Goal: Check status: Check status

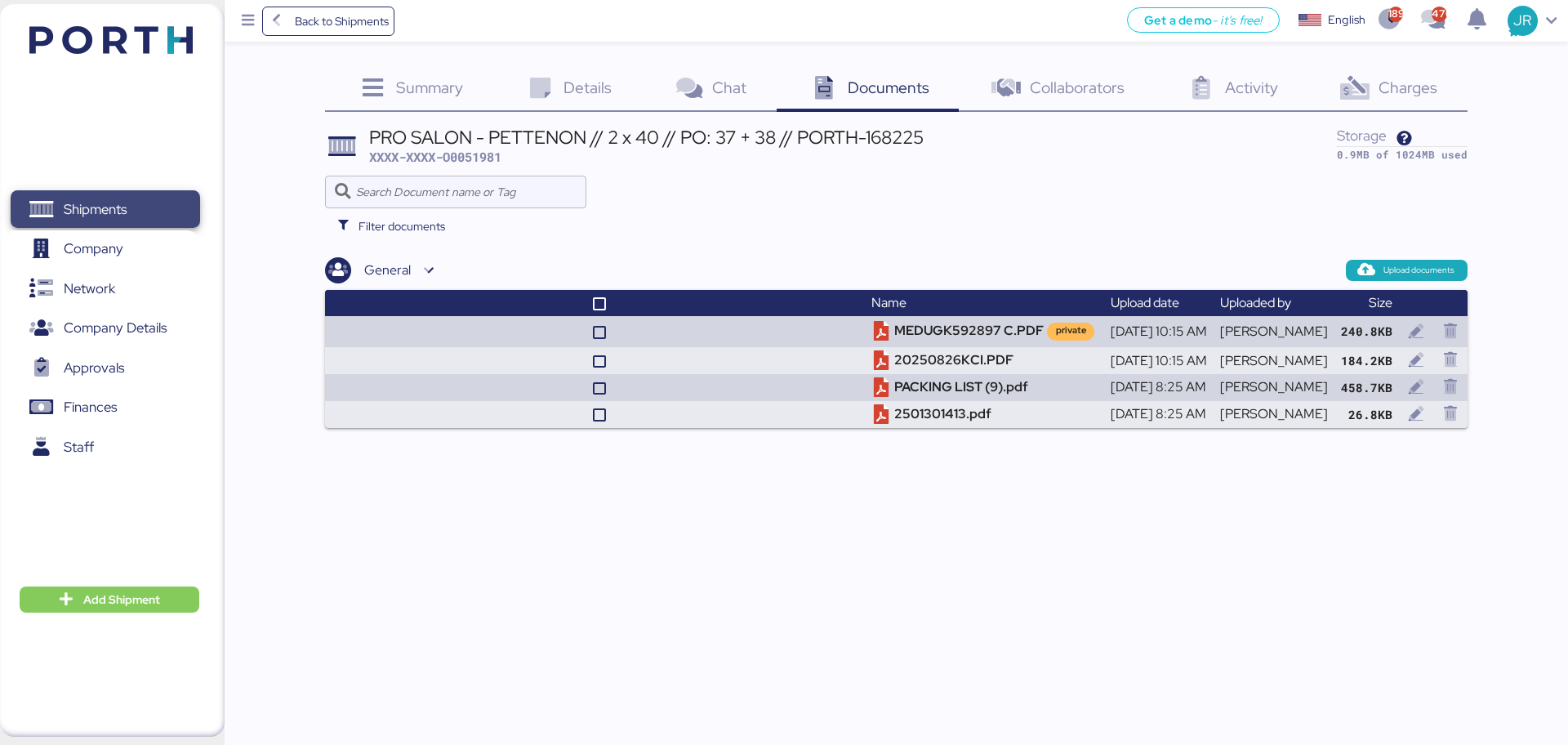
click at [35, 210] on icon at bounding box center [41, 211] width 25 height 20
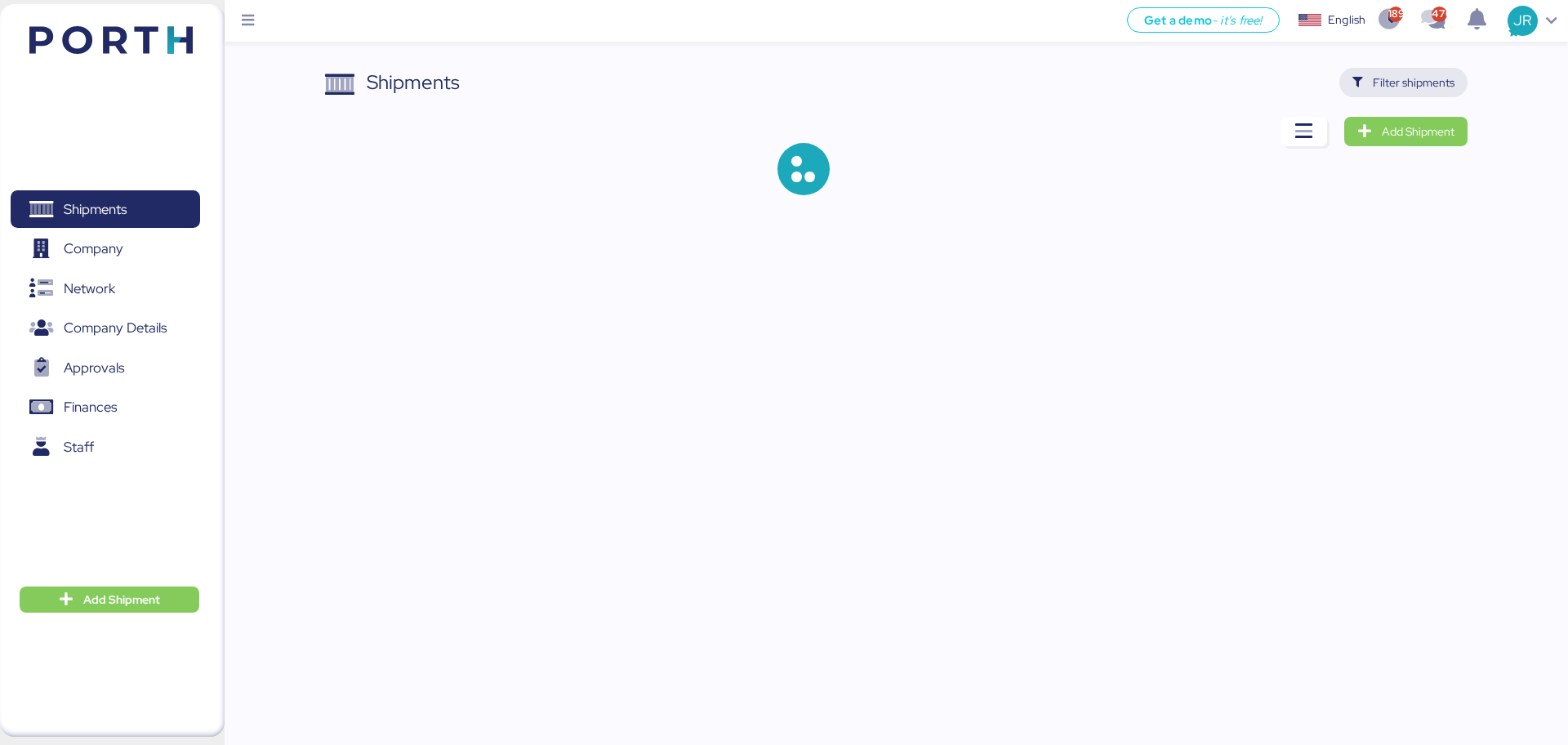
click at [1419, 84] on span "Filter shipments" at bounding box center [1414, 83] width 82 height 20
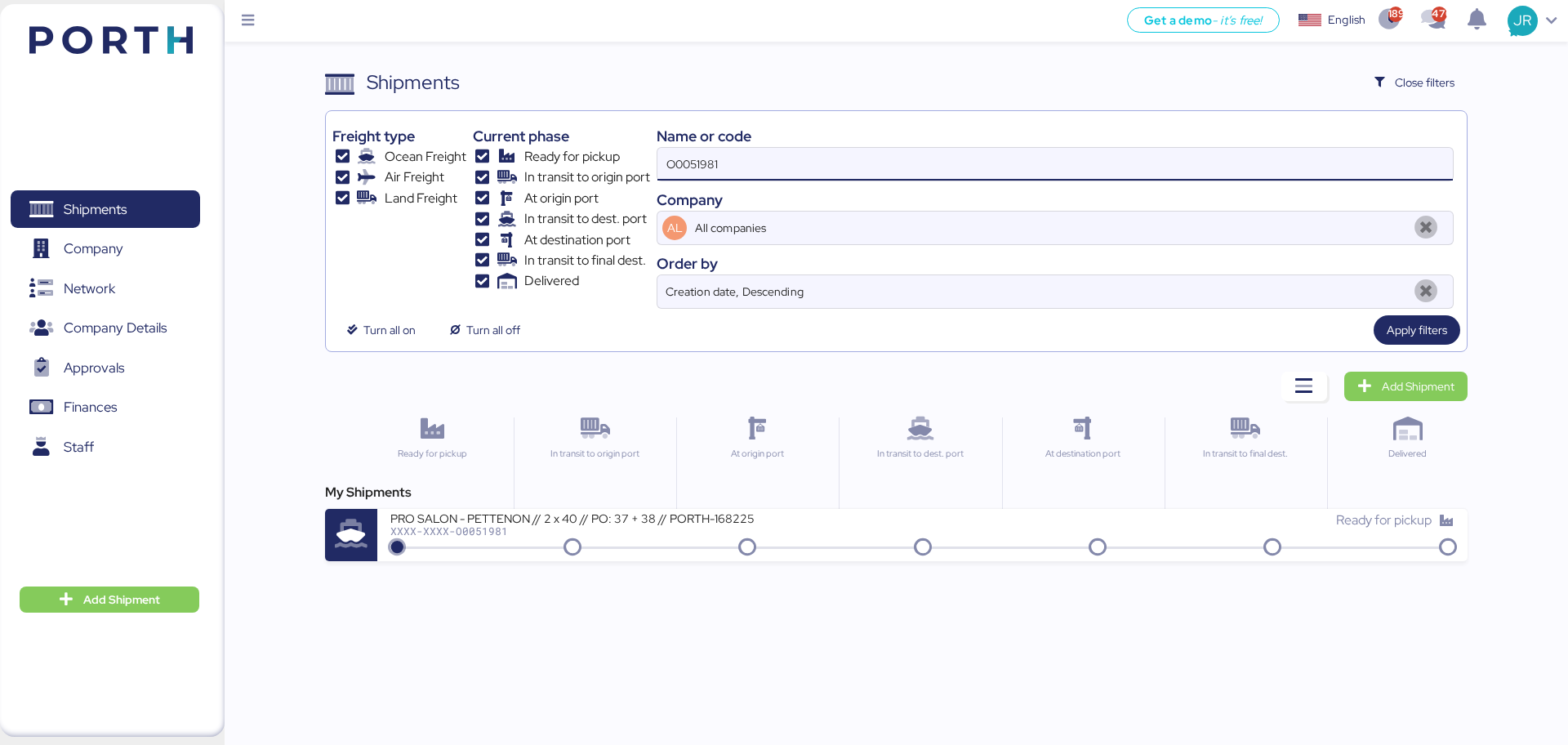
drag, startPoint x: 736, startPoint y: 178, endPoint x: 555, endPoint y: 170, distance: 181.2
click at [555, 170] on div "Freight type Ocean Freight Air Freight Land Freight Current phase Ready for pic…" at bounding box center [896, 213] width 1127 height 191
paste input "42046"
type input "O0042046"
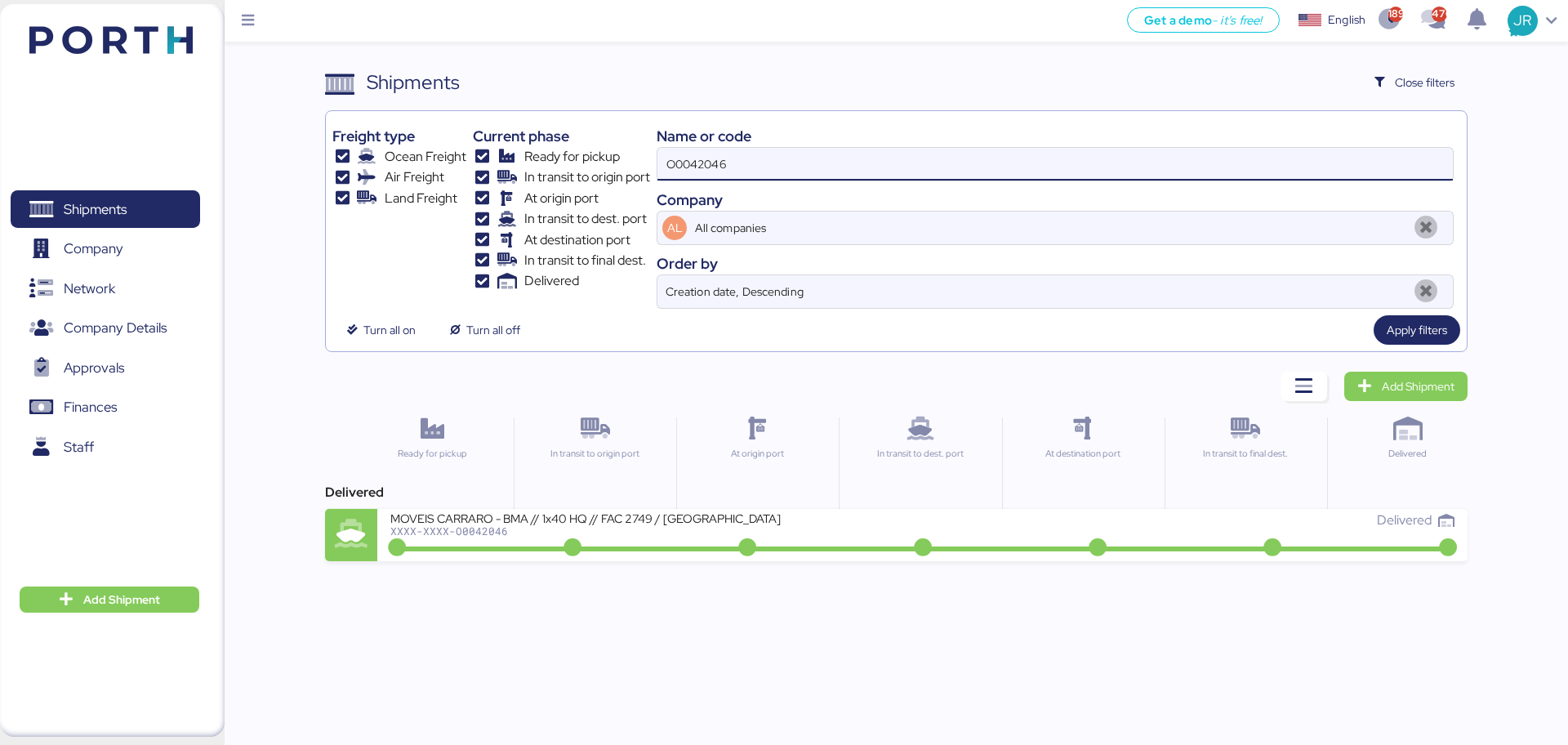
drag, startPoint x: 743, startPoint y: 162, endPoint x: 614, endPoint y: 162, distance: 129.0
click at [614, 162] on div "Freight type Ocean Freight Air Freight Land Freight Current phase Ready for pic…" at bounding box center [896, 213] width 1127 height 191
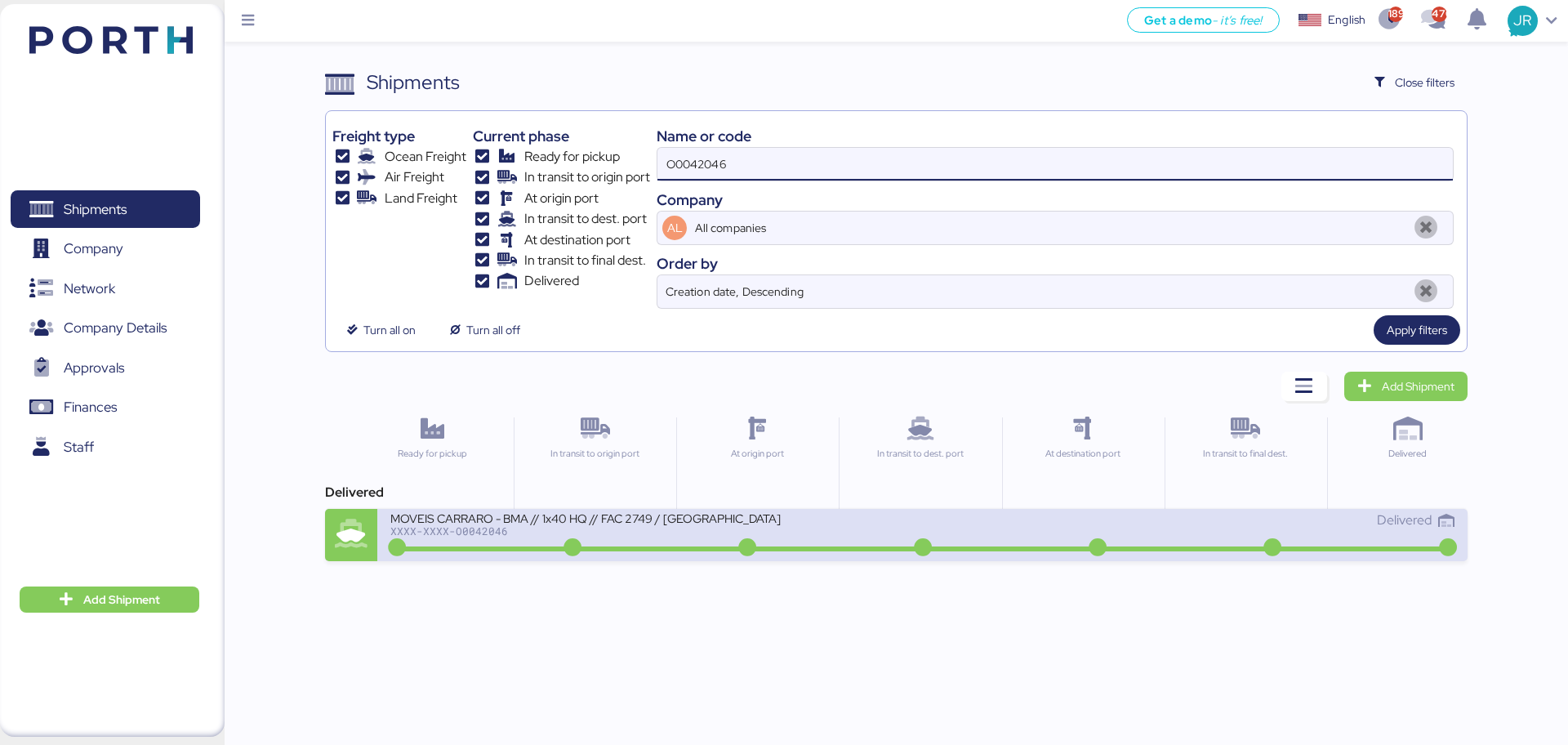
click at [457, 530] on div "XXXX-XXXX-O0042046" at bounding box center [586, 531] width 392 height 11
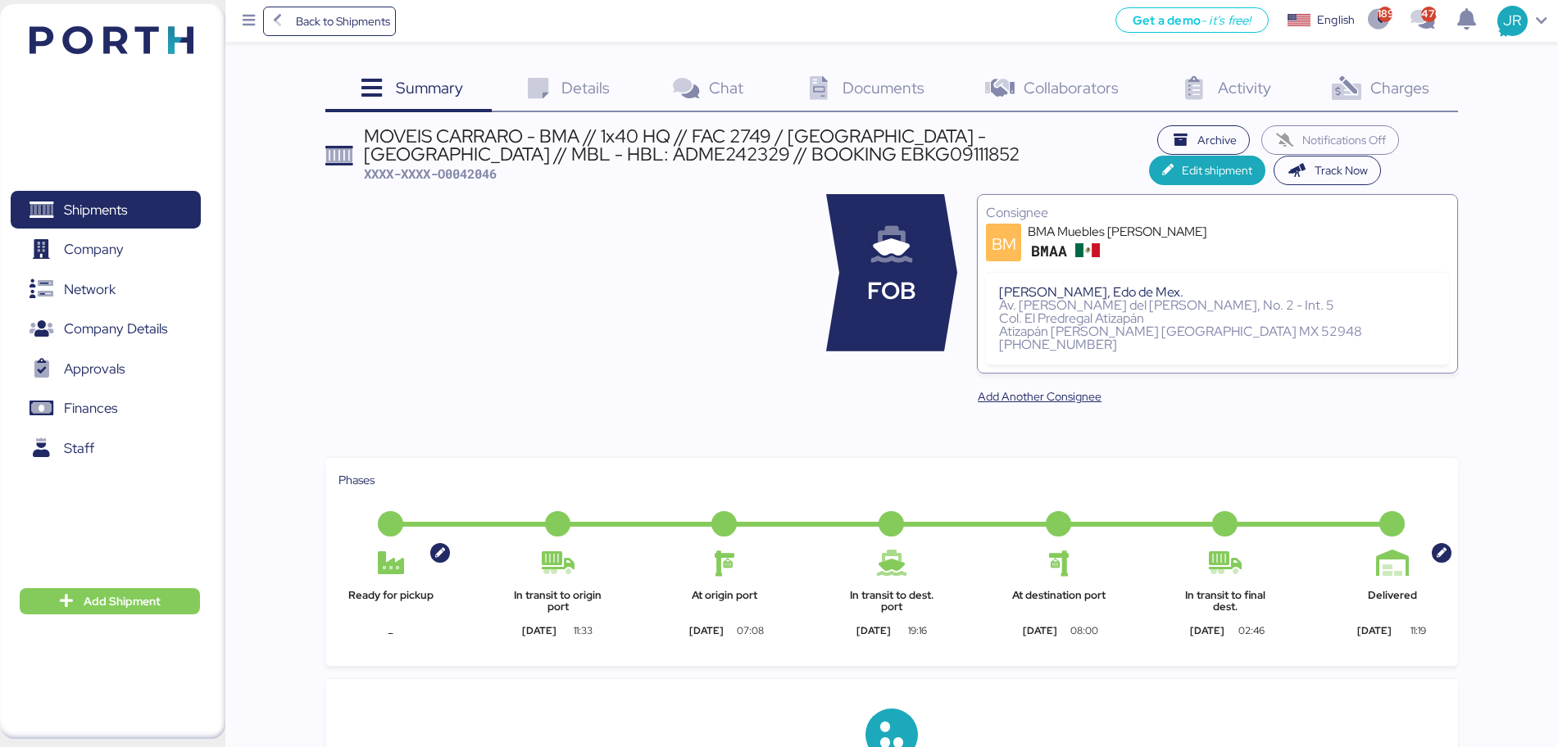
click at [1391, 91] on span "Charges" at bounding box center [1399, 87] width 59 height 21
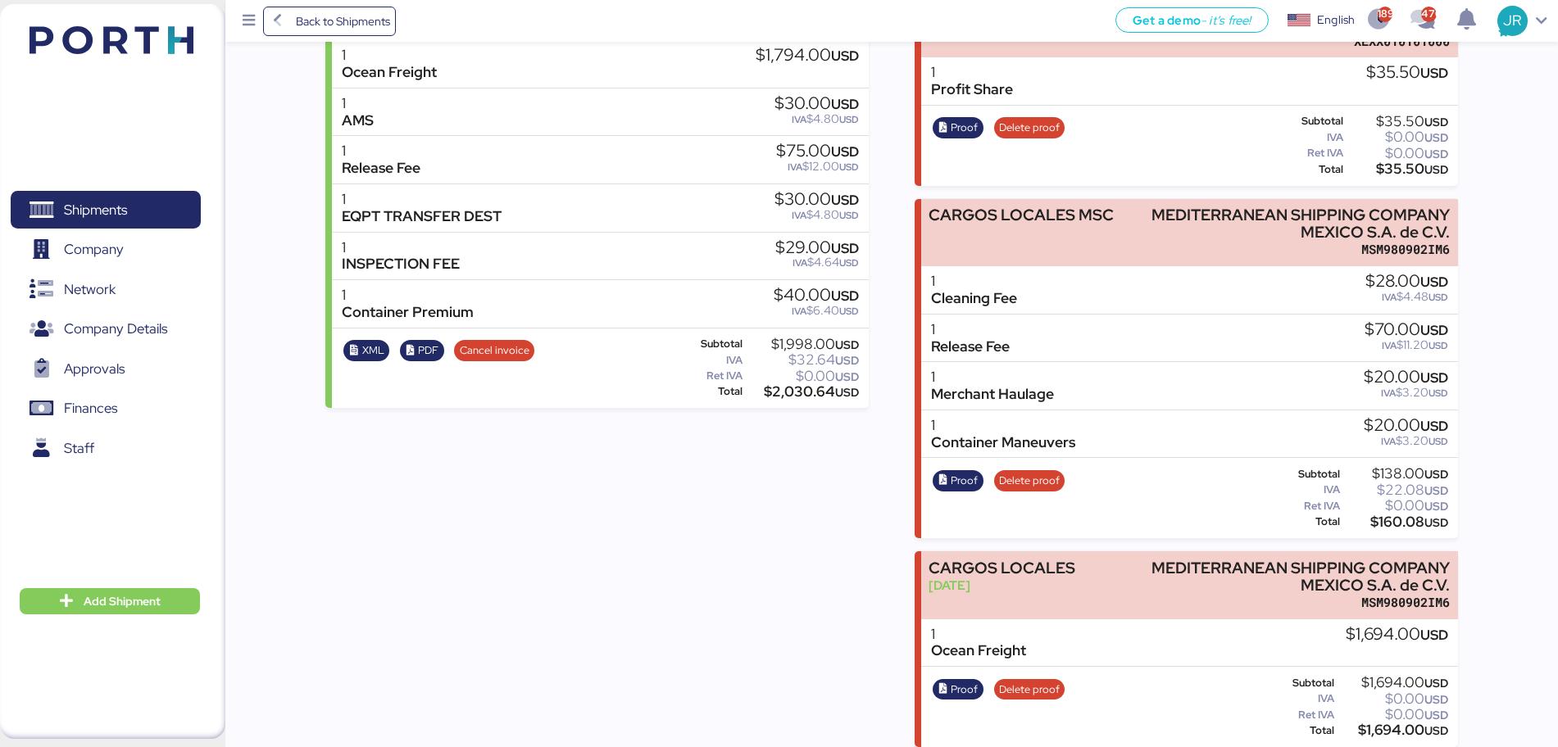
scroll to position [307, 0]
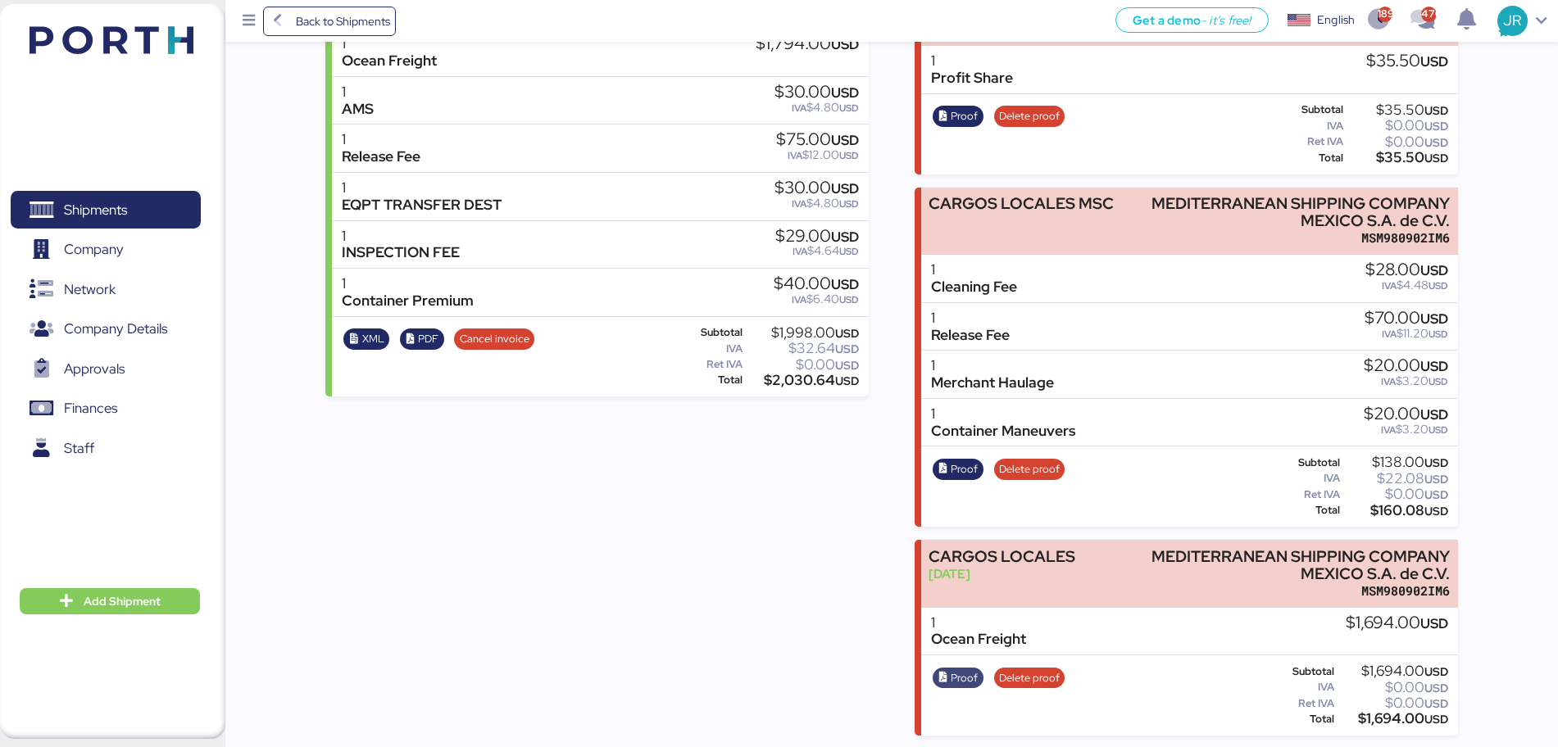
click at [951, 670] on span "Proof" at bounding box center [958, 679] width 40 height 18
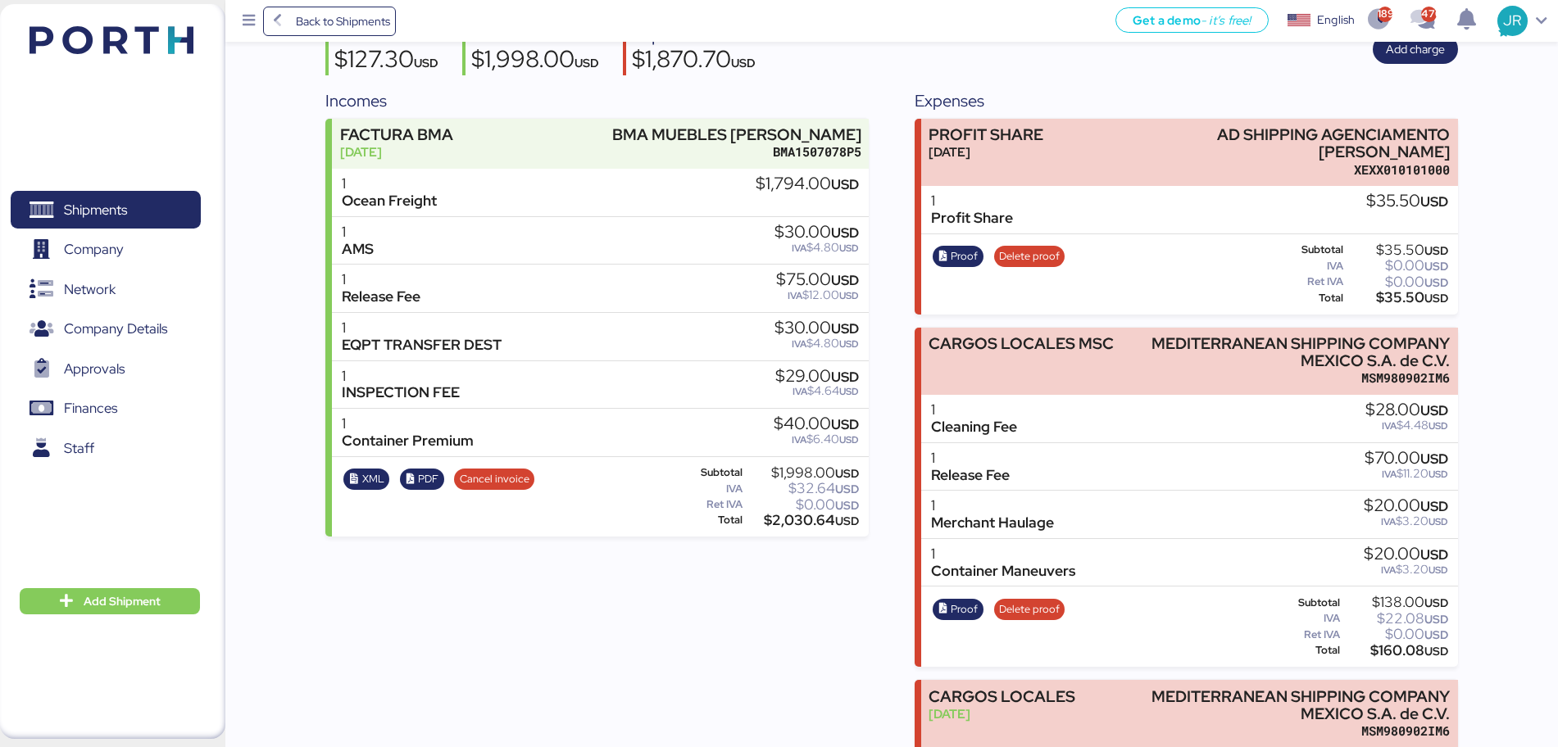
scroll to position [102, 0]
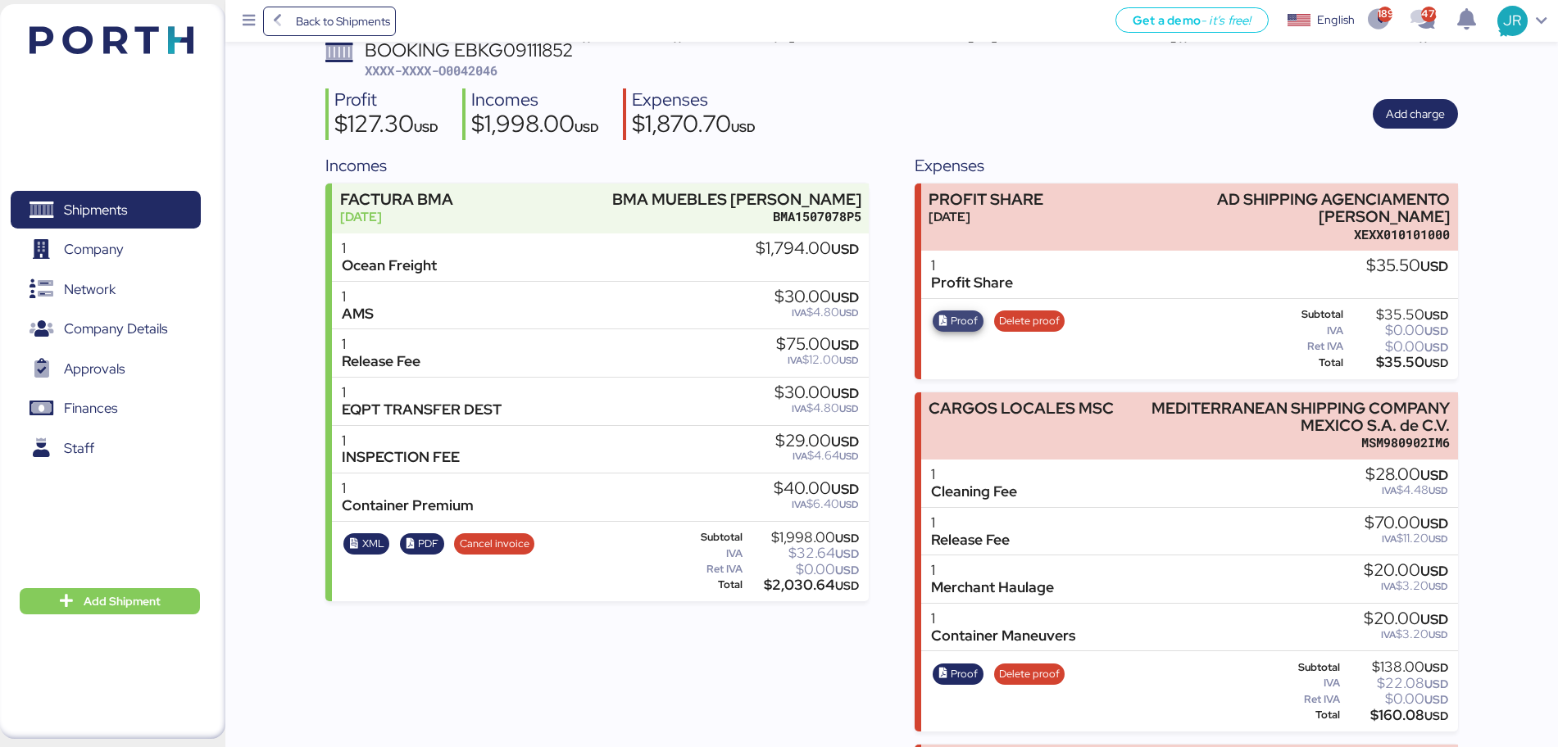
click at [965, 312] on span "Proof" at bounding box center [964, 321] width 27 height 18
click at [131, 198] on span "Shipments" at bounding box center [105, 210] width 176 height 24
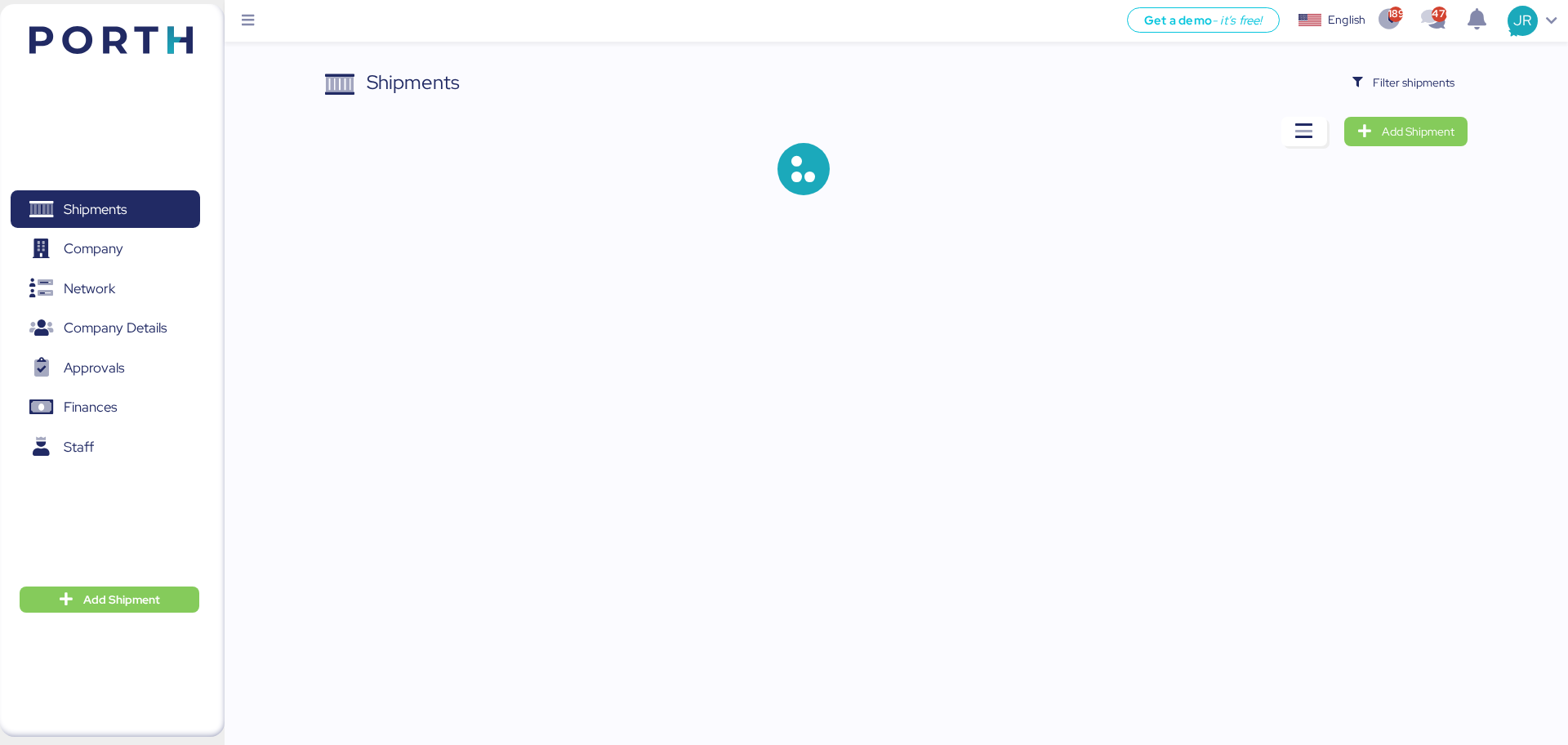
click at [1379, 90] on span "Filter shipments" at bounding box center [1414, 83] width 82 height 20
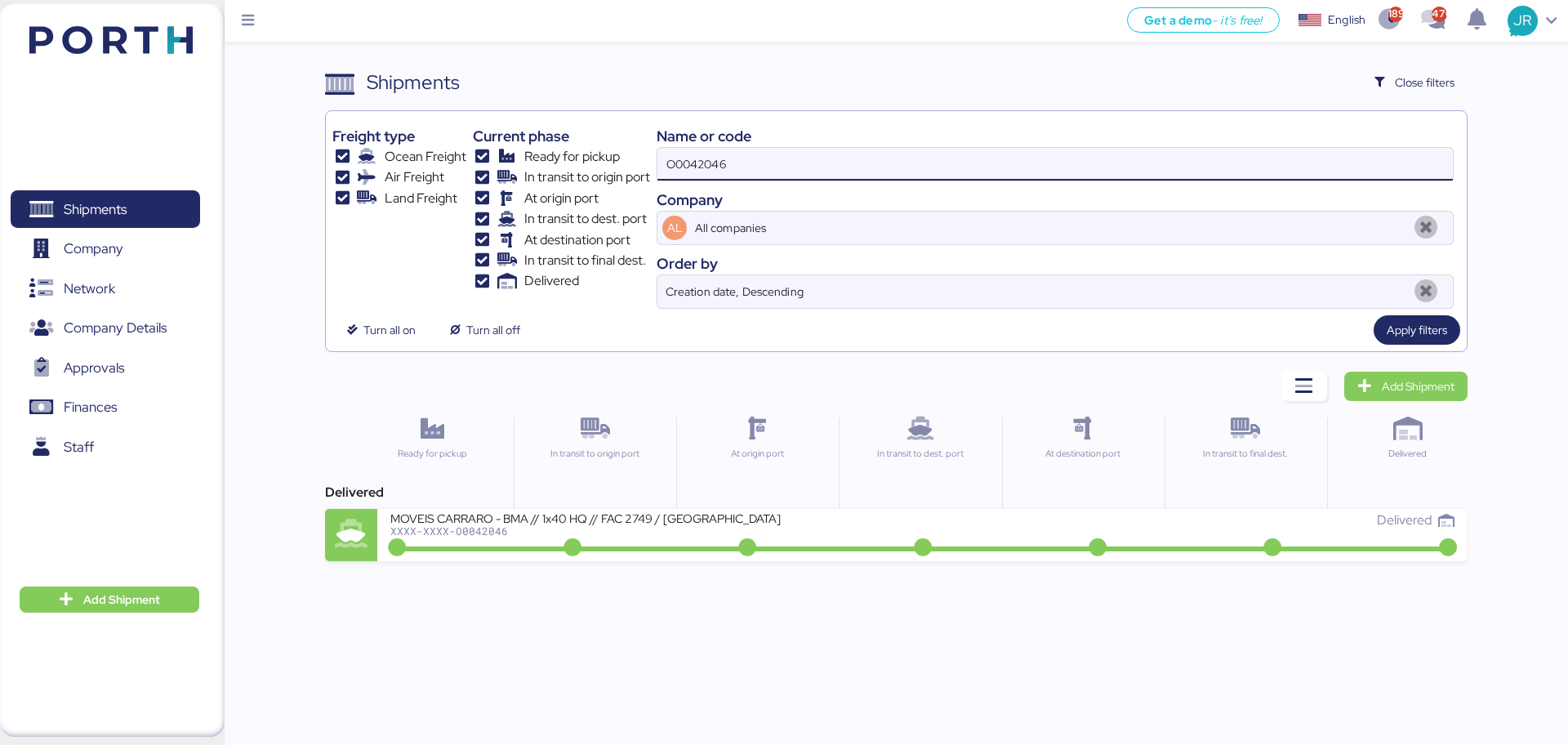
drag, startPoint x: 765, startPoint y: 170, endPoint x: 556, endPoint y: 176, distance: 209.1
click at [556, 176] on div "Freight type Ocean Freight Air Freight Land Freight Current phase Ready for pic…" at bounding box center [896, 213] width 1127 height 191
paste input "51992"
type input "O0051992"
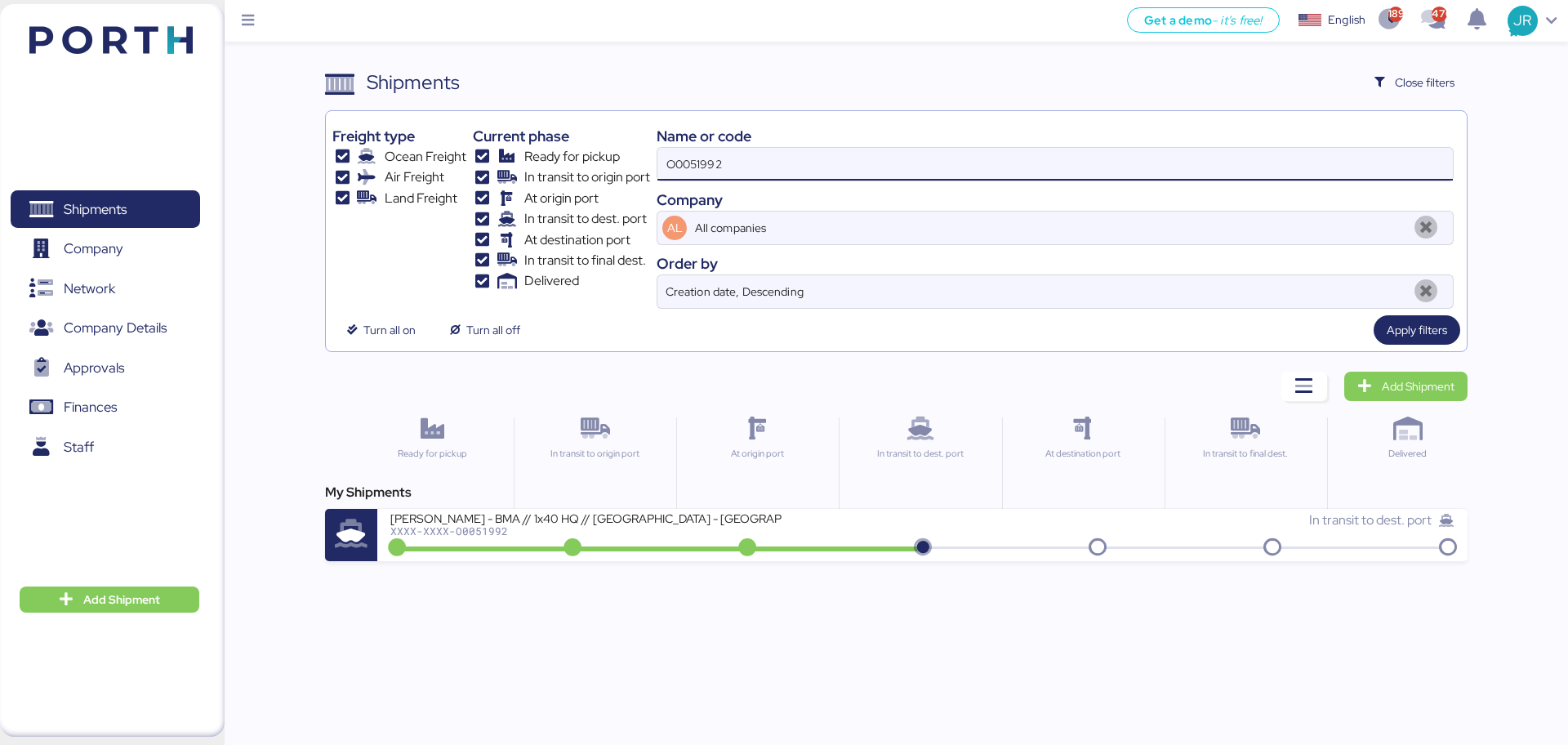
click at [481, 537] on div "XXXX-XXXX-O0051992" at bounding box center [586, 531] width 392 height 11
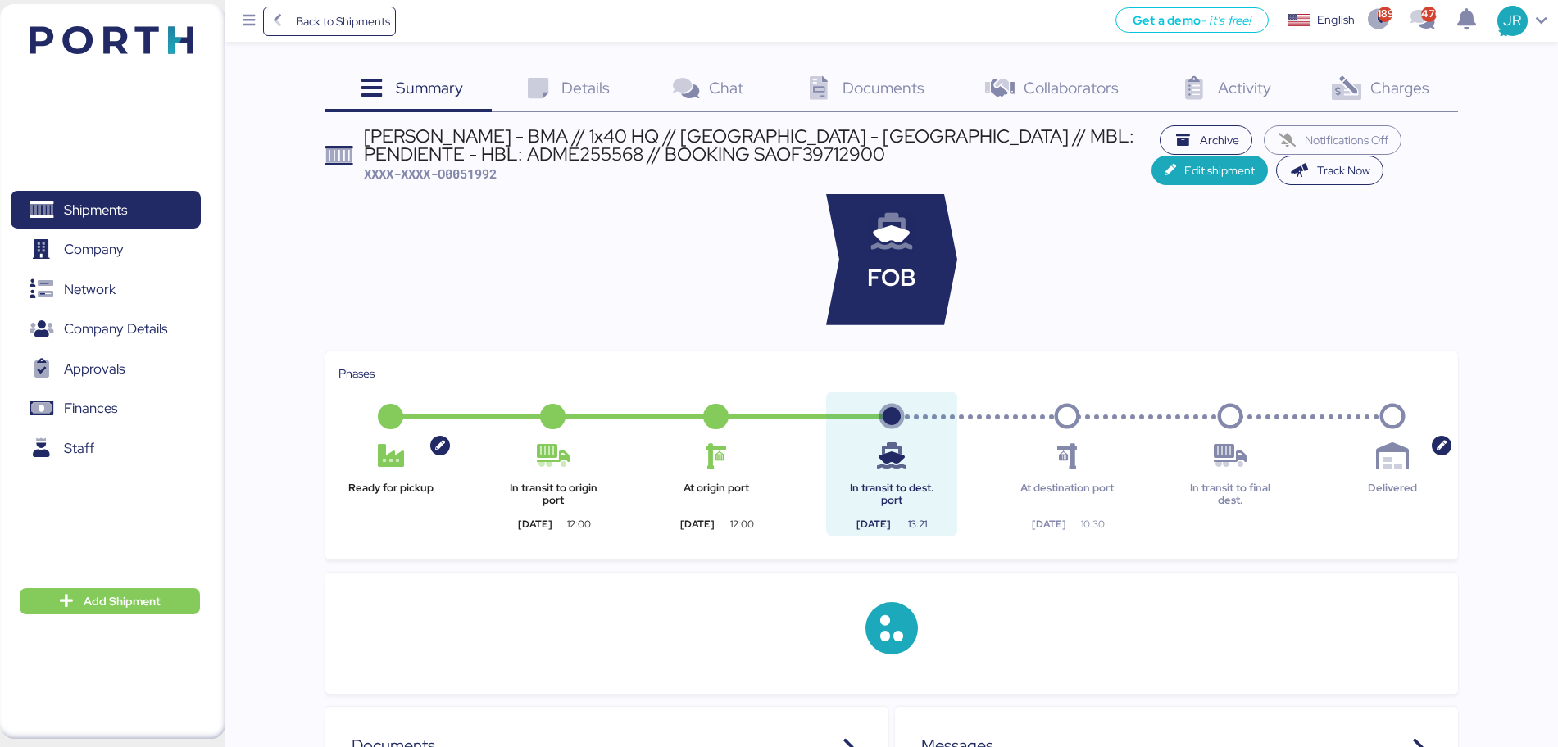
click at [1346, 87] on icon at bounding box center [1345, 89] width 35 height 24
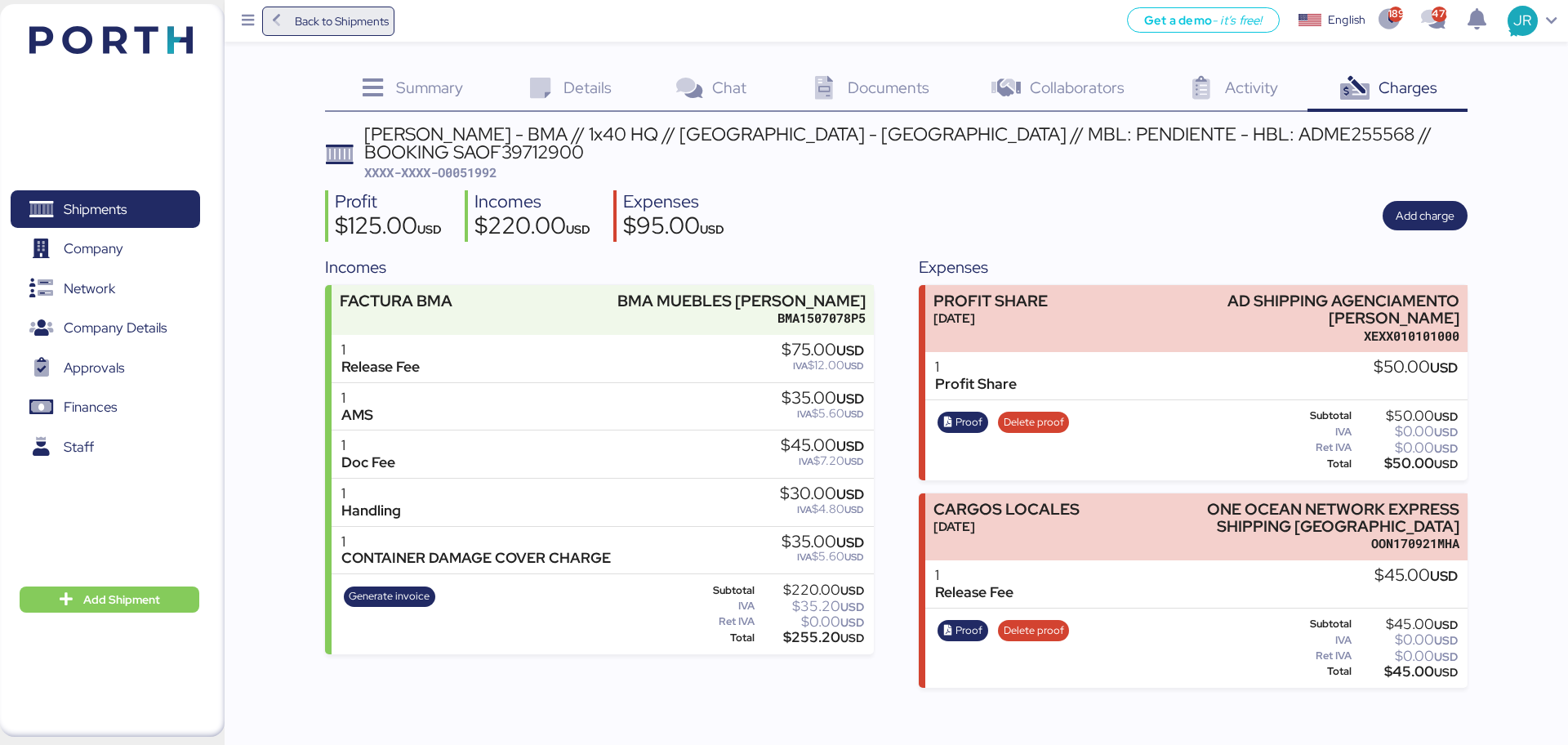
click at [319, 20] on span "Back to Shipments" at bounding box center [342, 21] width 94 height 20
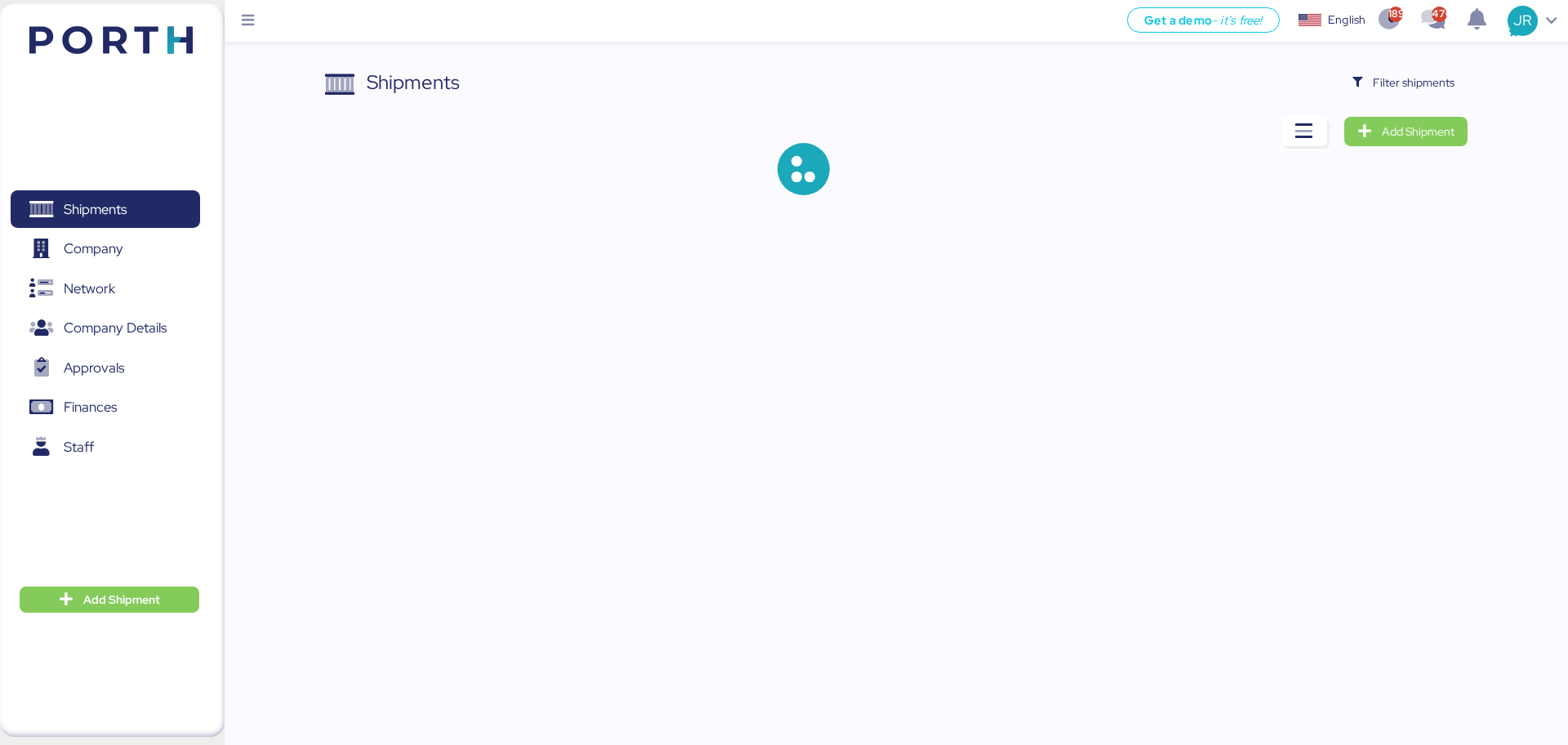
click at [1374, 90] on span "Filter shipments" at bounding box center [1414, 83] width 82 height 20
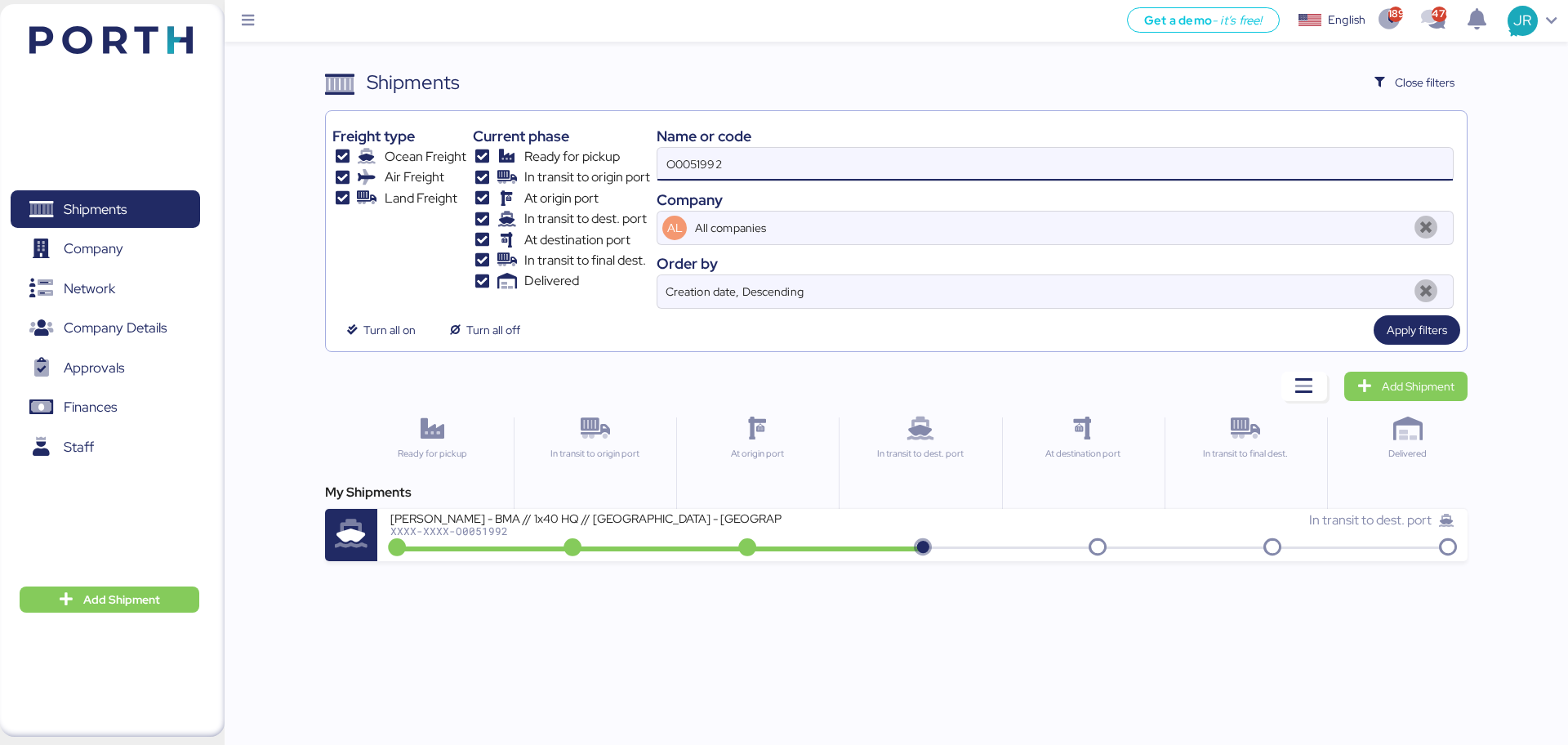
drag, startPoint x: 761, startPoint y: 170, endPoint x: 538, endPoint y: 180, distance: 223.2
click at [541, 180] on div "Freight type Ocean Freight Air Freight Land Freight Current phase Ready for pic…" at bounding box center [896, 213] width 1127 height 191
paste input "59"
type input "O0051959"
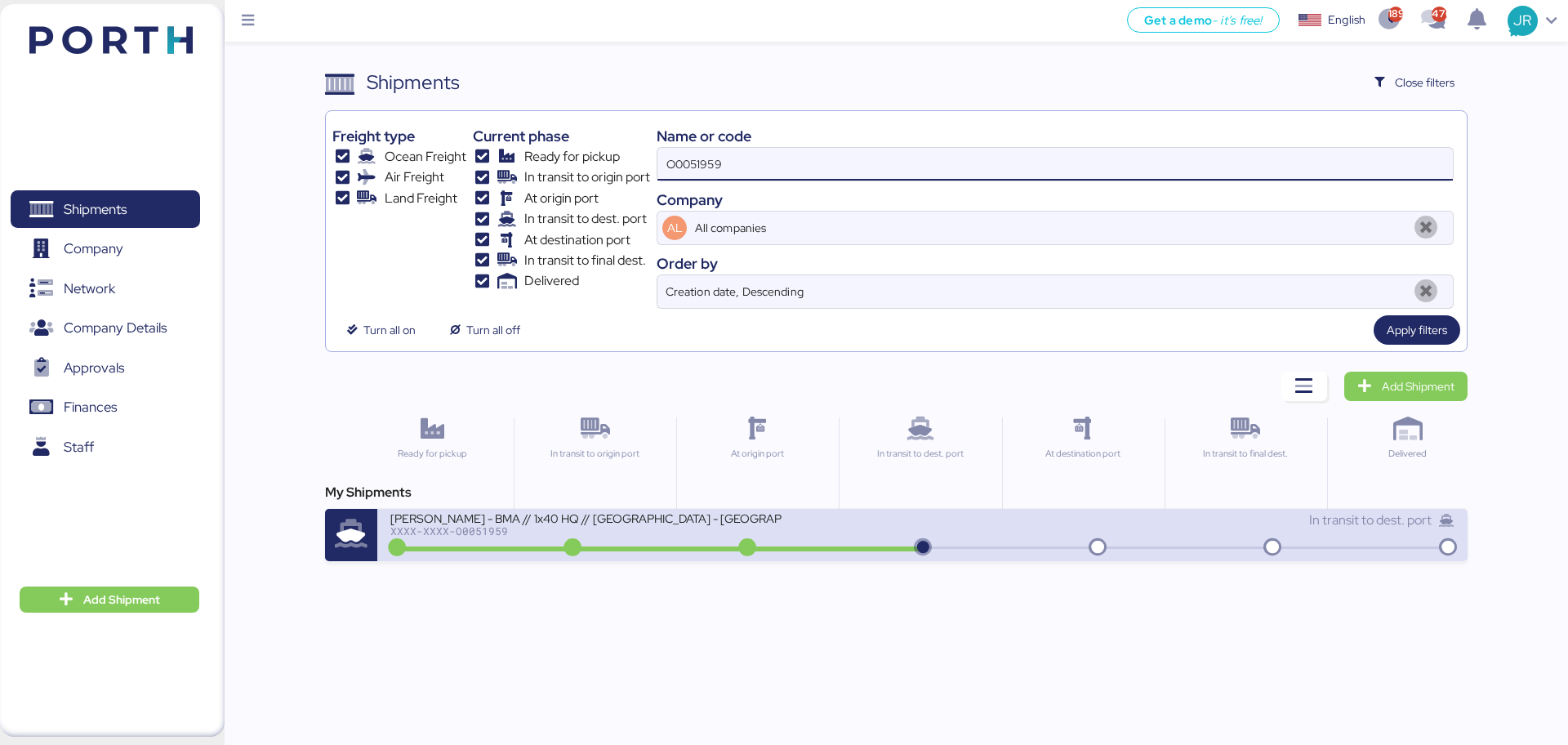
click at [471, 550] on div at bounding box center [658, 549] width 528 height 5
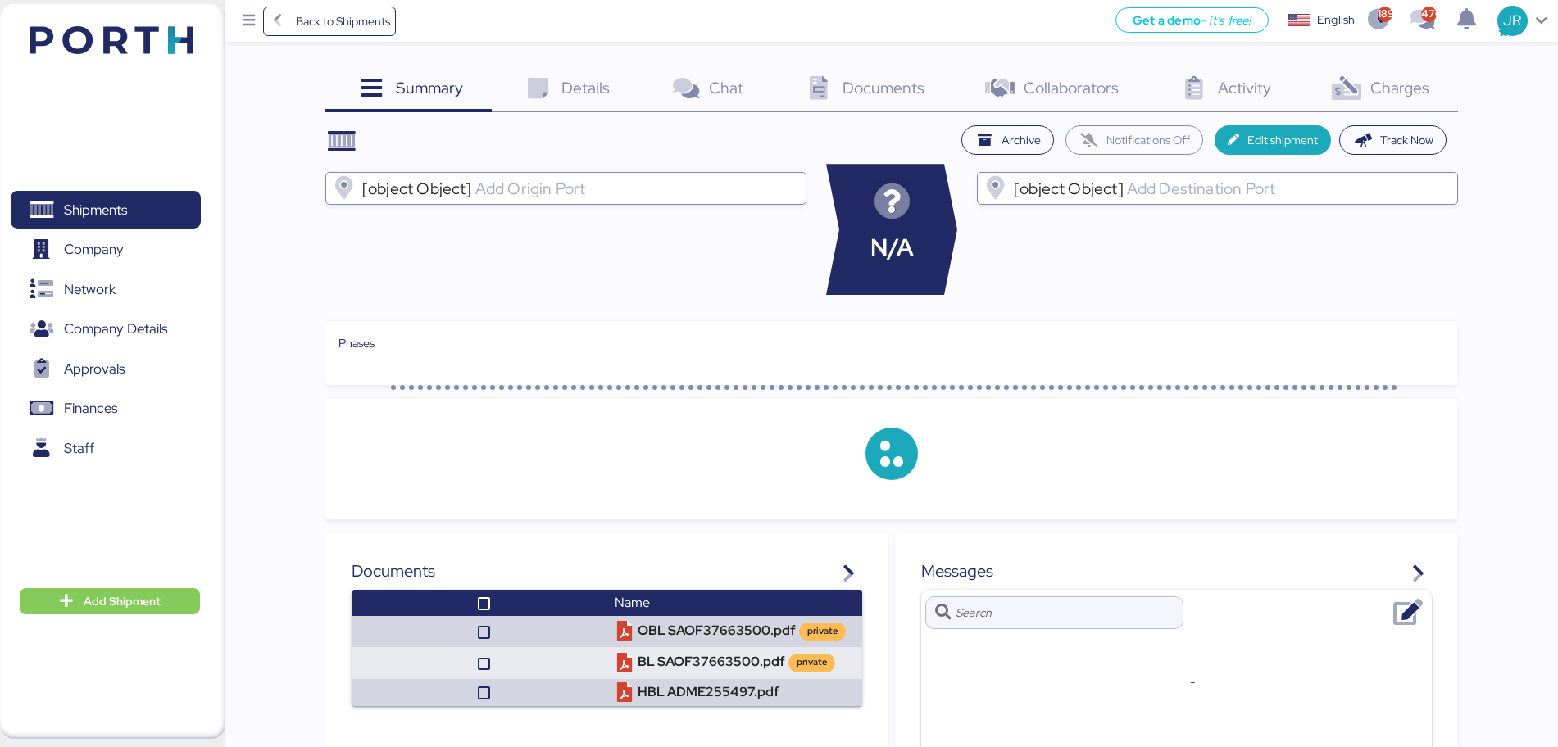
click at [1394, 90] on span "Charges" at bounding box center [1399, 87] width 59 height 21
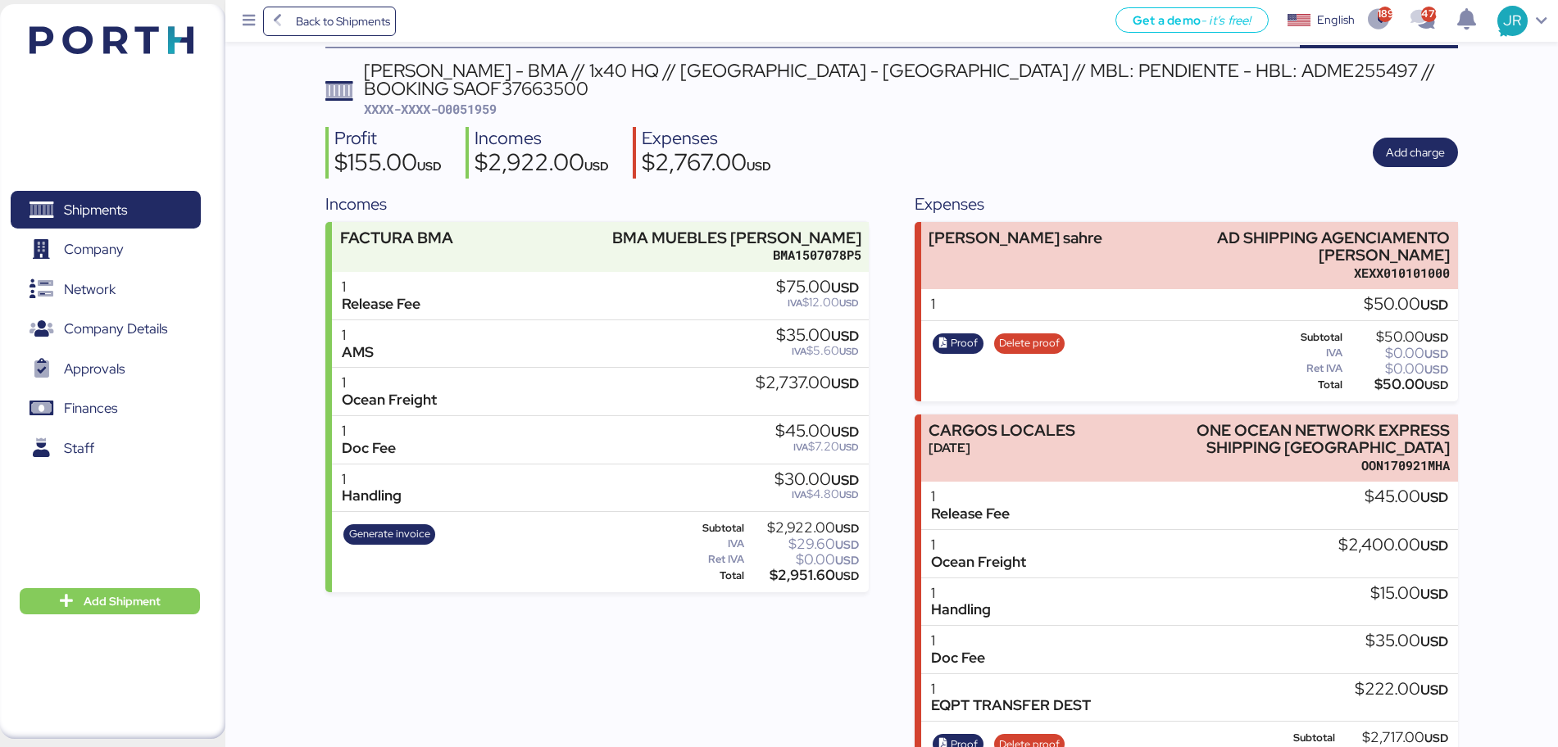
scroll to position [114, 0]
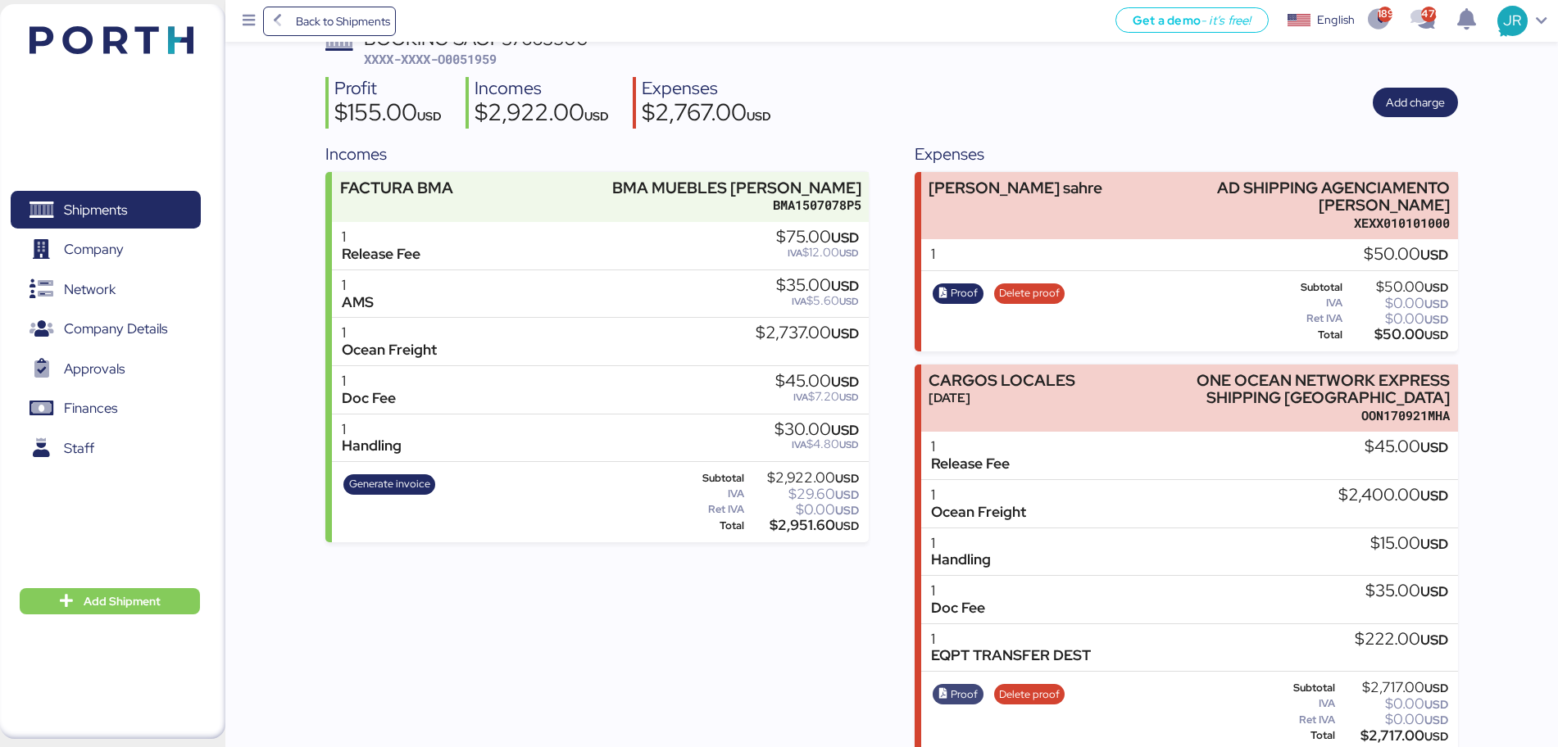
click at [967, 686] on span "Proof" at bounding box center [964, 695] width 27 height 18
click at [952, 284] on span "Proof" at bounding box center [964, 293] width 27 height 18
drag, startPoint x: 1352, startPoint y: 485, endPoint x: 1364, endPoint y: 483, distance: 11.7
click at [1364, 487] on div "$2,400.00 USD" at bounding box center [1393, 496] width 110 height 18
click at [1372, 631] on div "$222.00 USD" at bounding box center [1401, 640] width 93 height 18
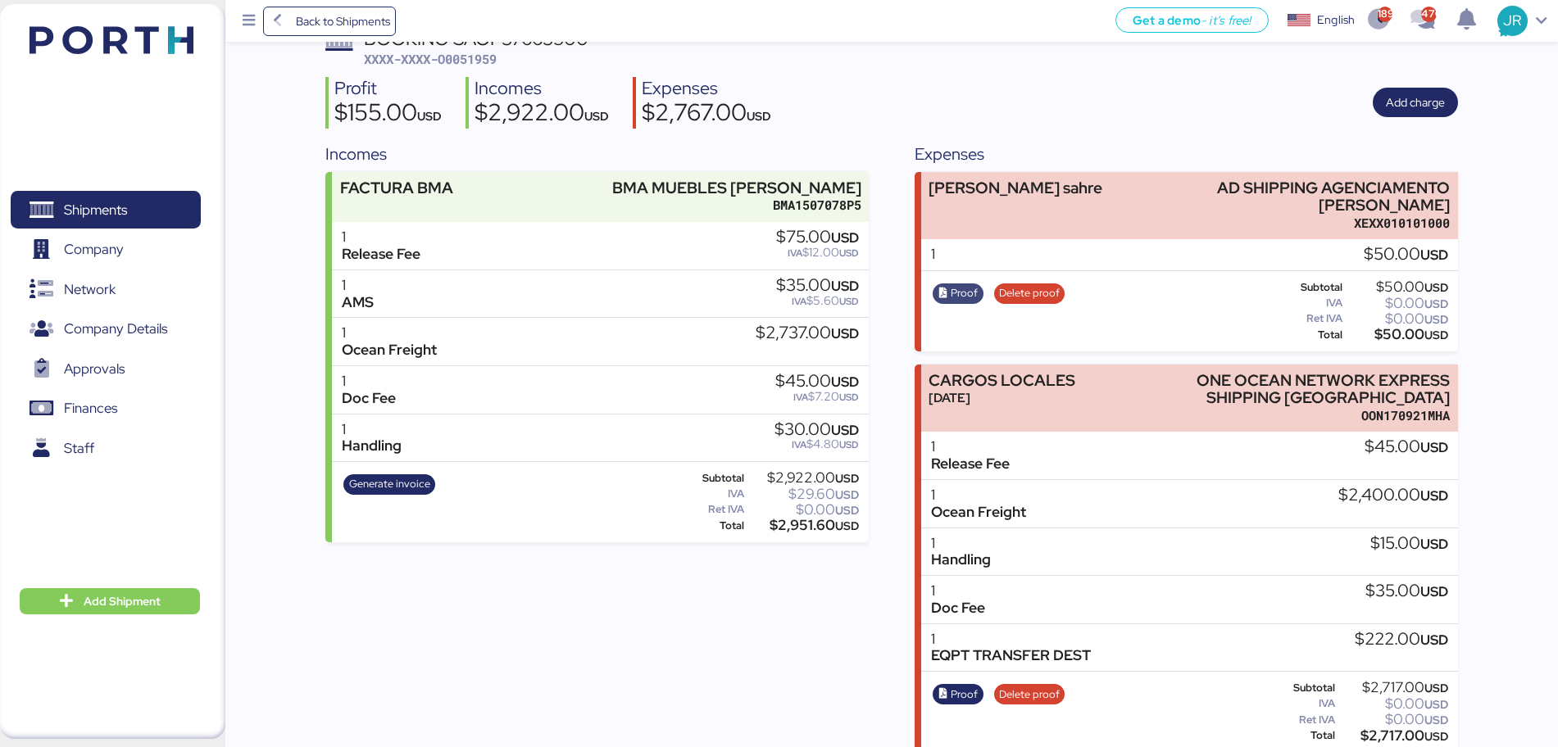
click at [954, 284] on span "Proof" at bounding box center [964, 293] width 27 height 18
